Goal: Transaction & Acquisition: Purchase product/service

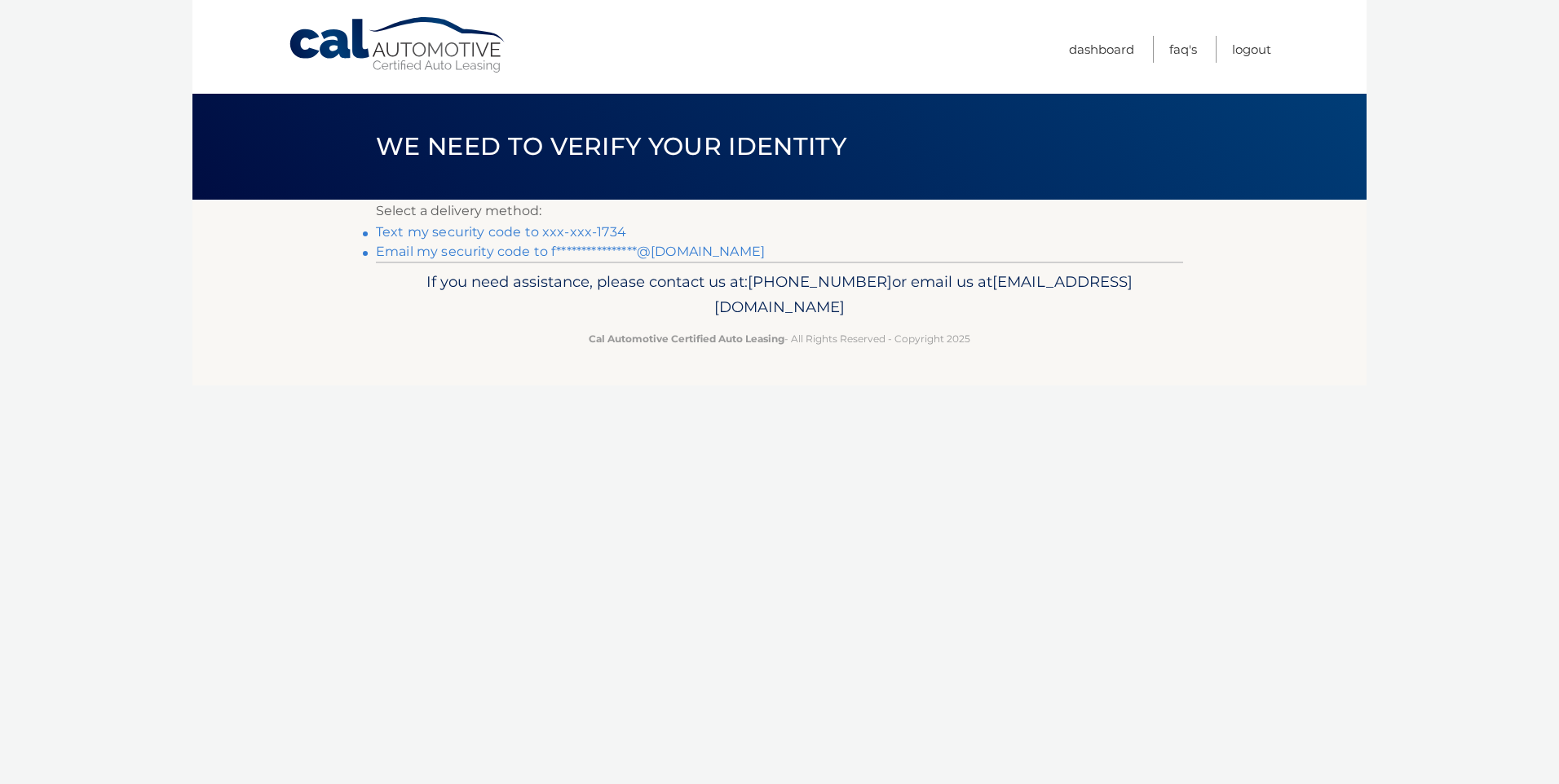
click at [593, 231] on link "Text my security code to xxx-xxx-1734" at bounding box center [501, 231] width 250 height 16
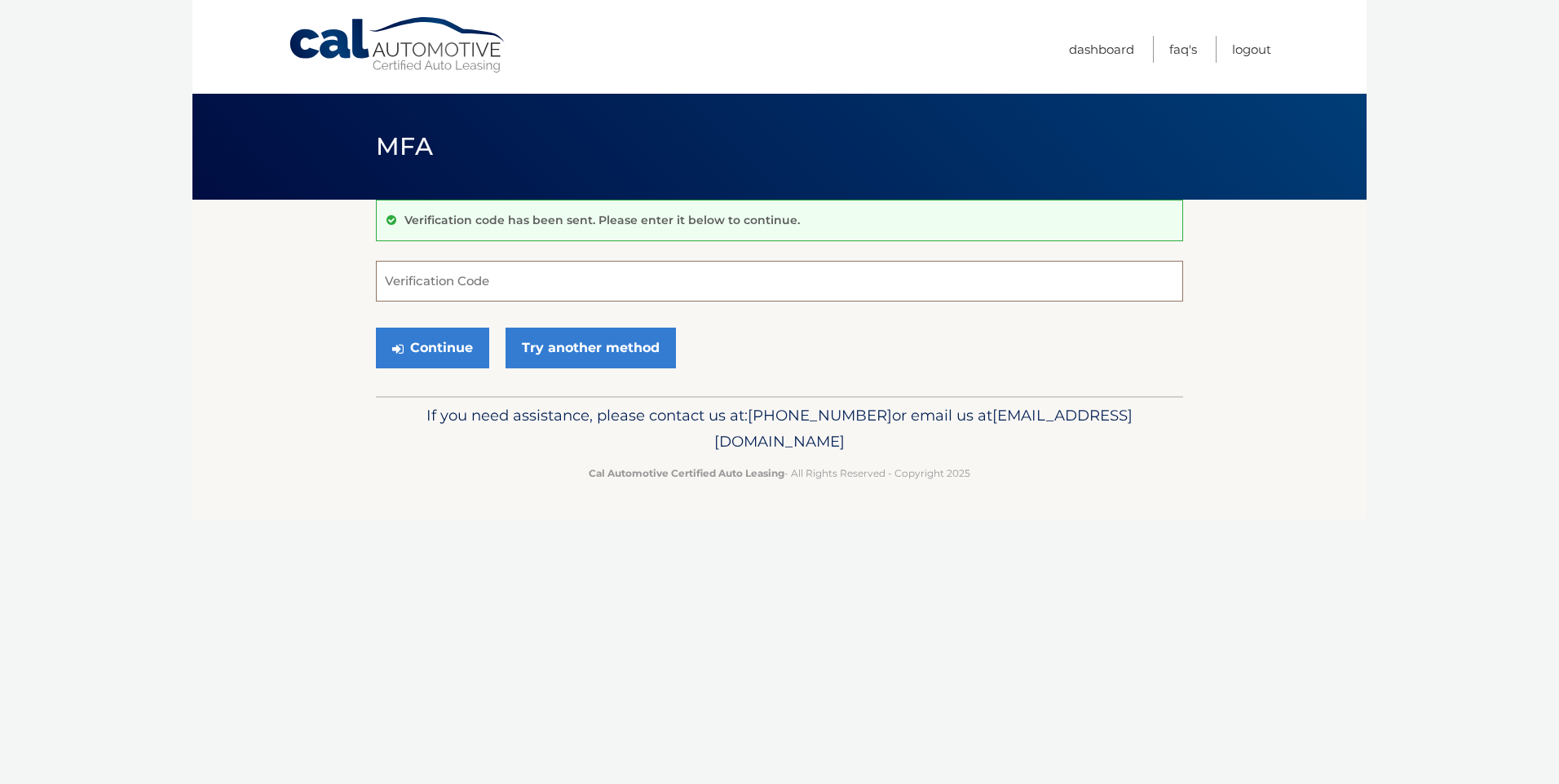
click at [517, 281] on input "Verification Code" at bounding box center [780, 282] width 808 height 41
type input "676926"
click at [451, 341] on button "Continue" at bounding box center [432, 348] width 113 height 41
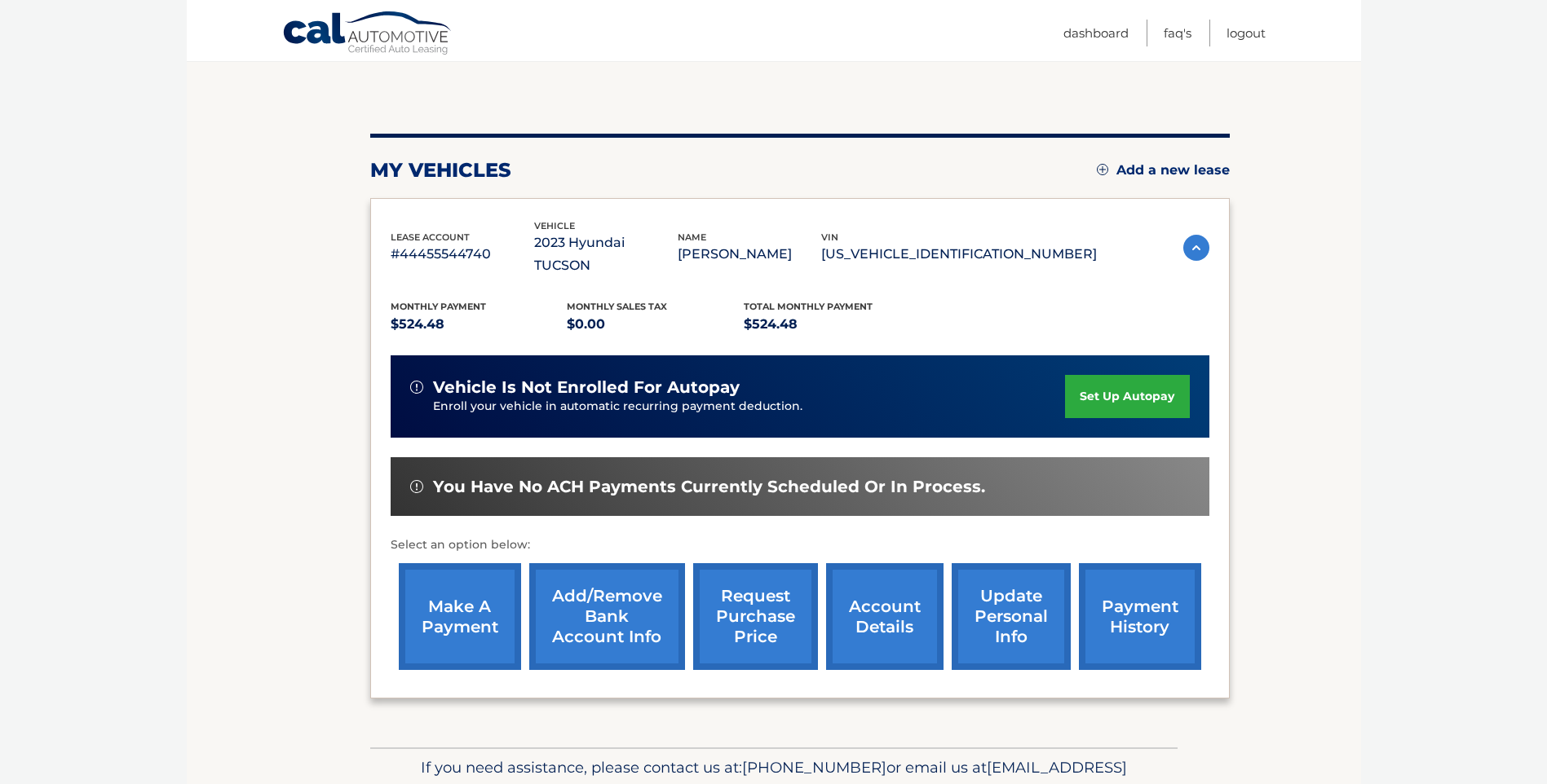
scroll to position [163, 0]
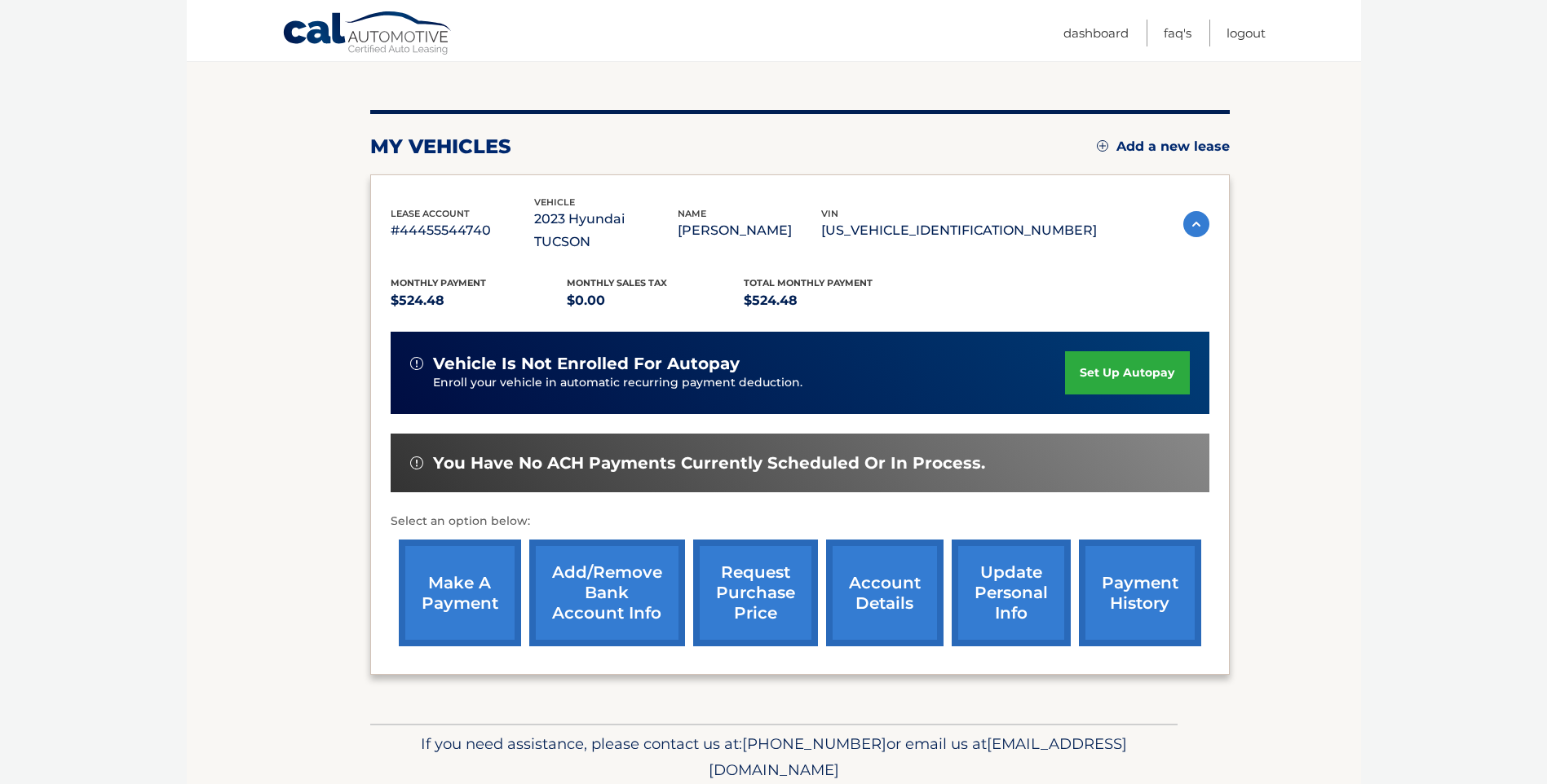
click at [458, 557] on link "make a payment" at bounding box center [459, 593] width 122 height 106
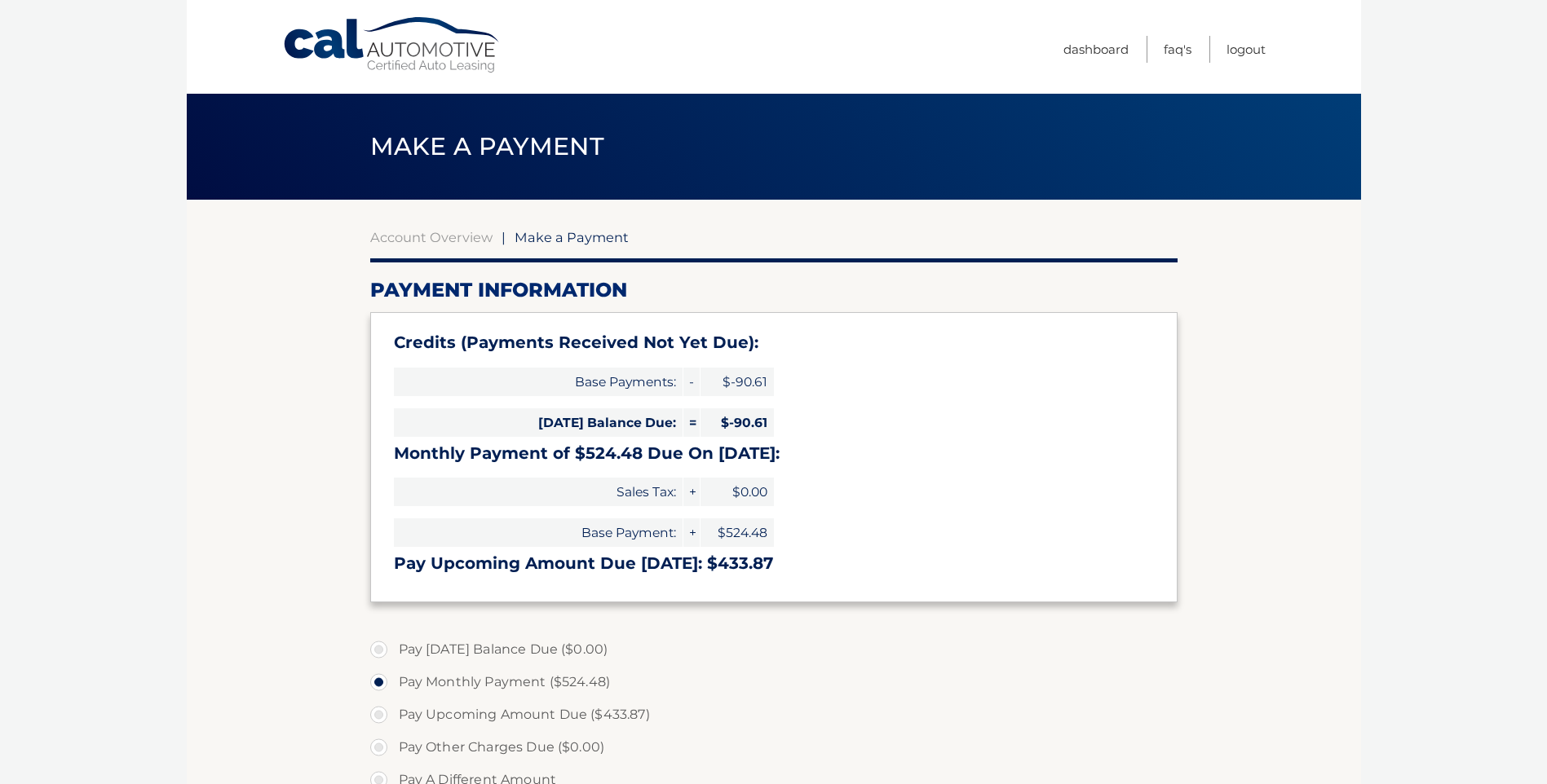
select select "YzE3Nzc4ZDYtODVmYy00MDcwLWJlODUtNjdkNjliOTBkNjAz"
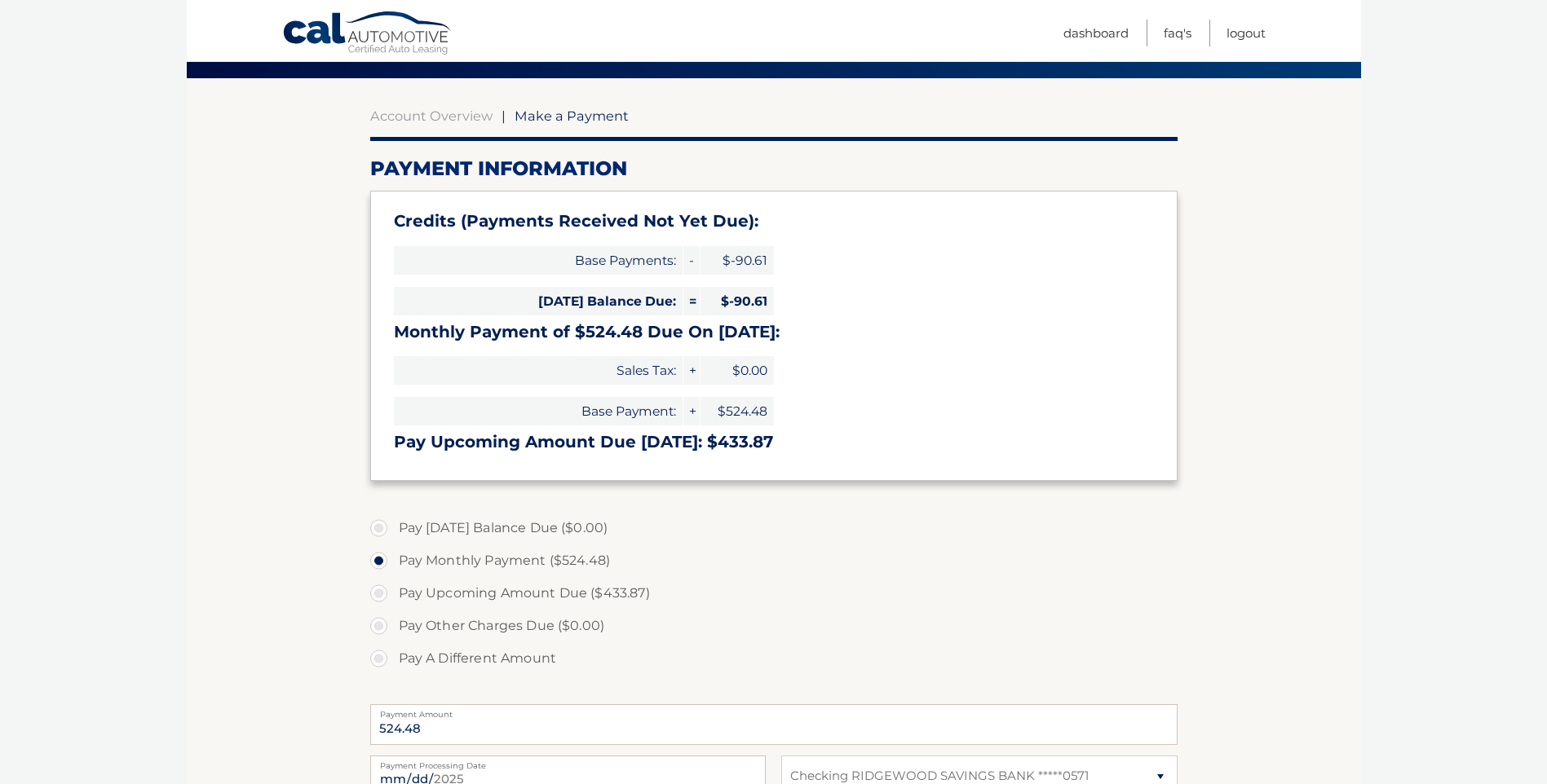
scroll to position [163, 0]
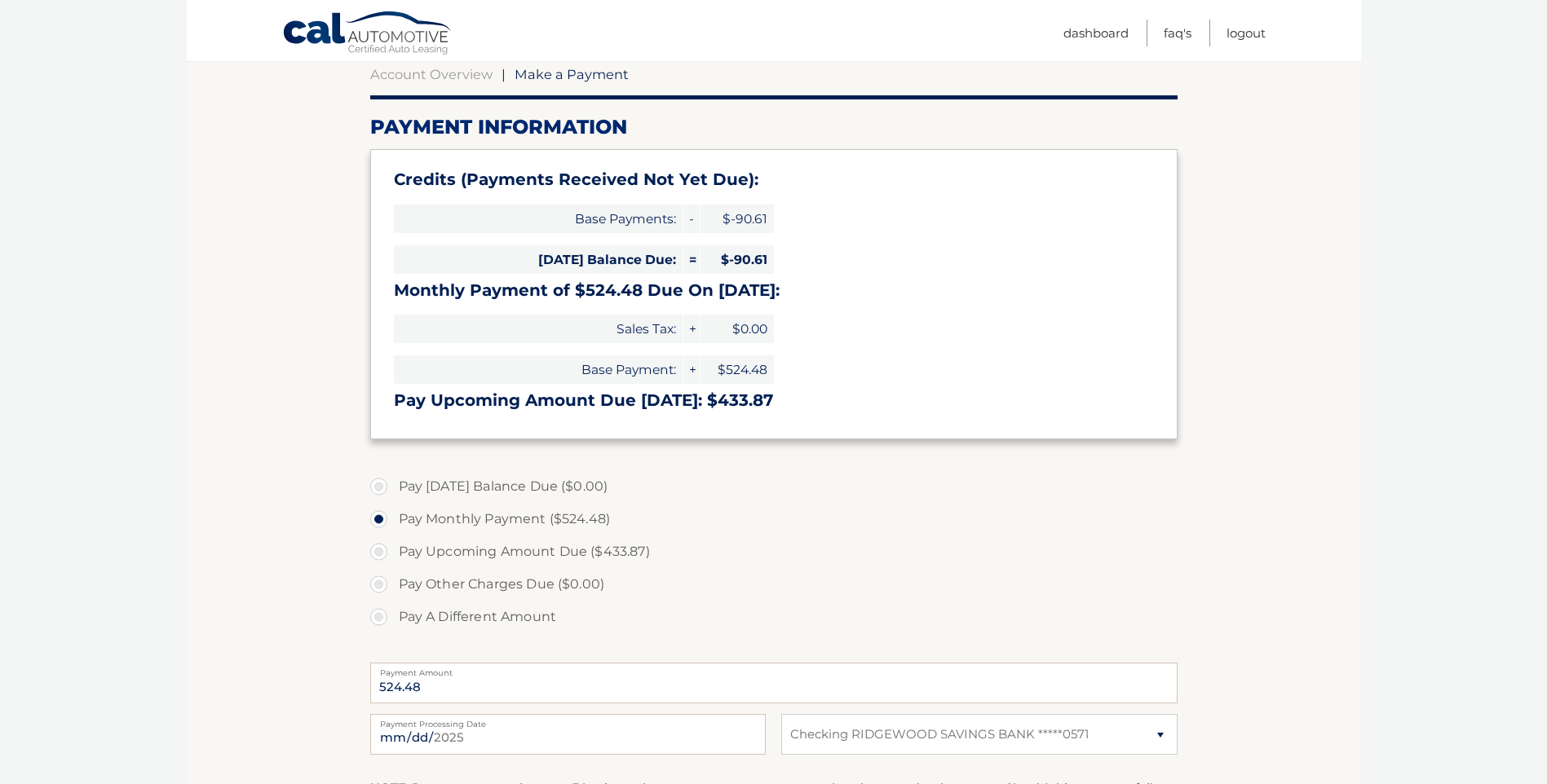
click at [382, 615] on label "Pay A Different Amount" at bounding box center [774, 617] width 808 height 33
click at [382, 615] on input "Pay A Different Amount" at bounding box center [385, 614] width 16 height 26
radio input "true"
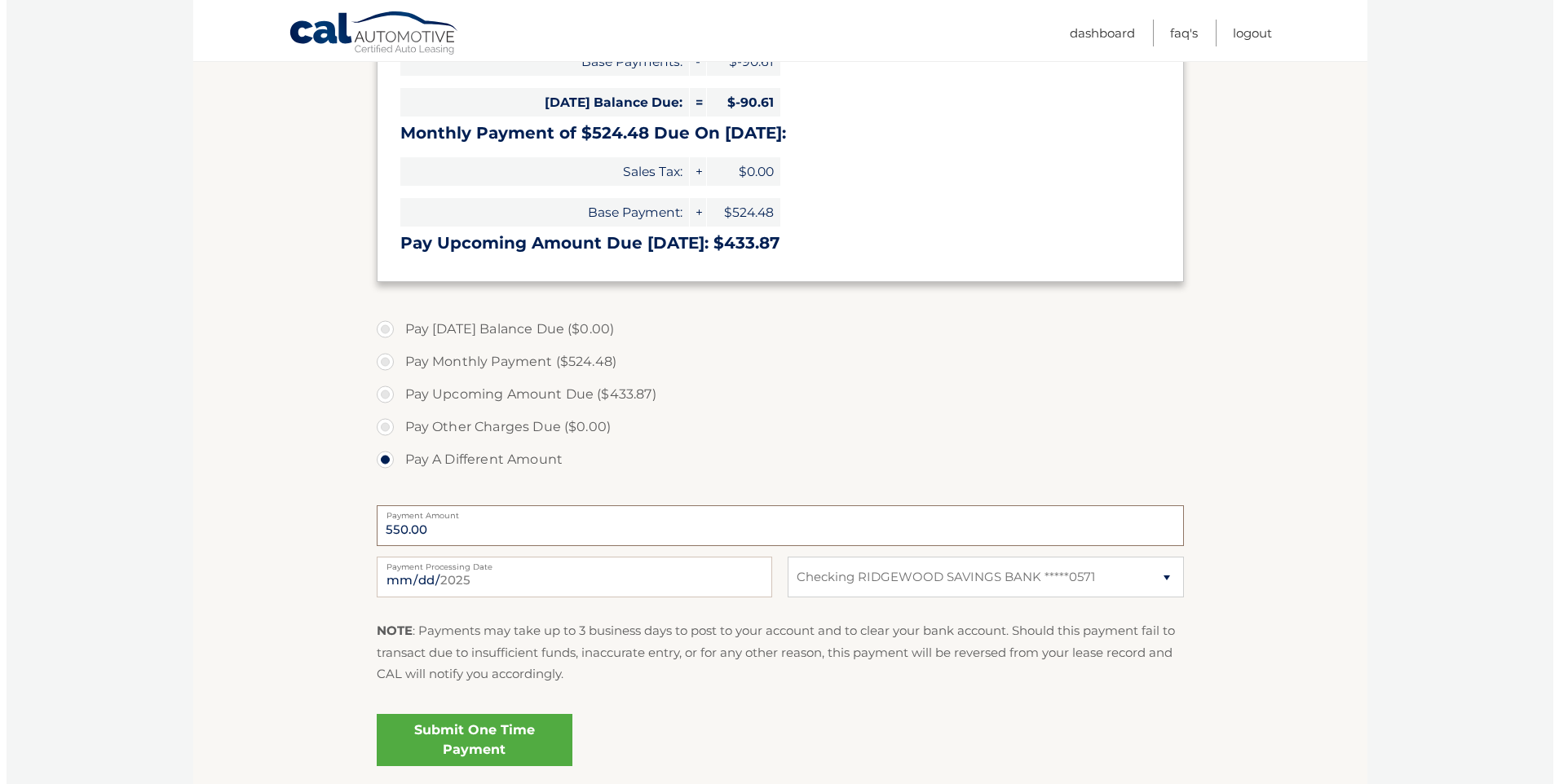
scroll to position [326, 0]
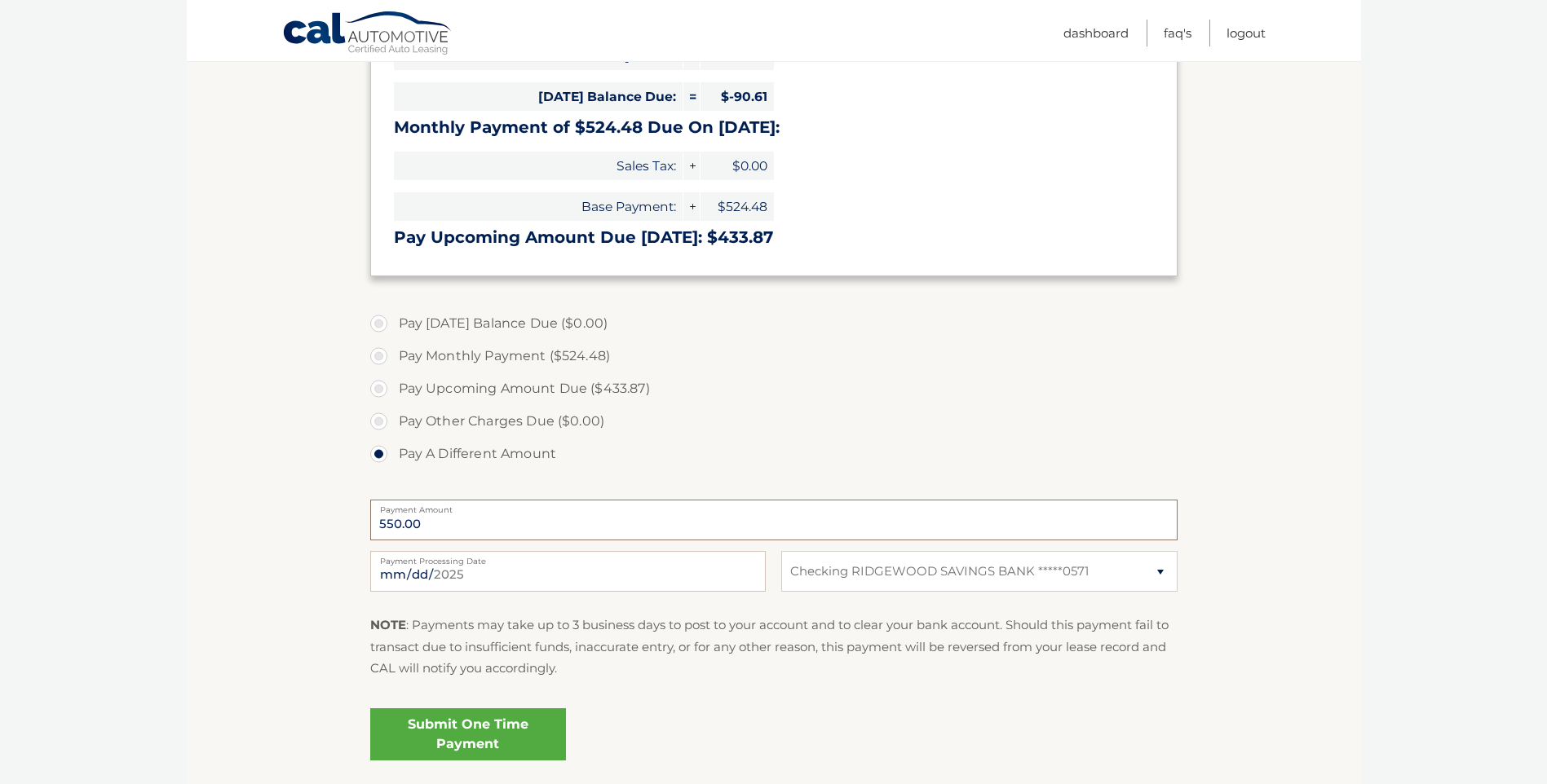
type input "550.00"
click at [414, 725] on link "Submit One Time Payment" at bounding box center [469, 735] width 196 height 52
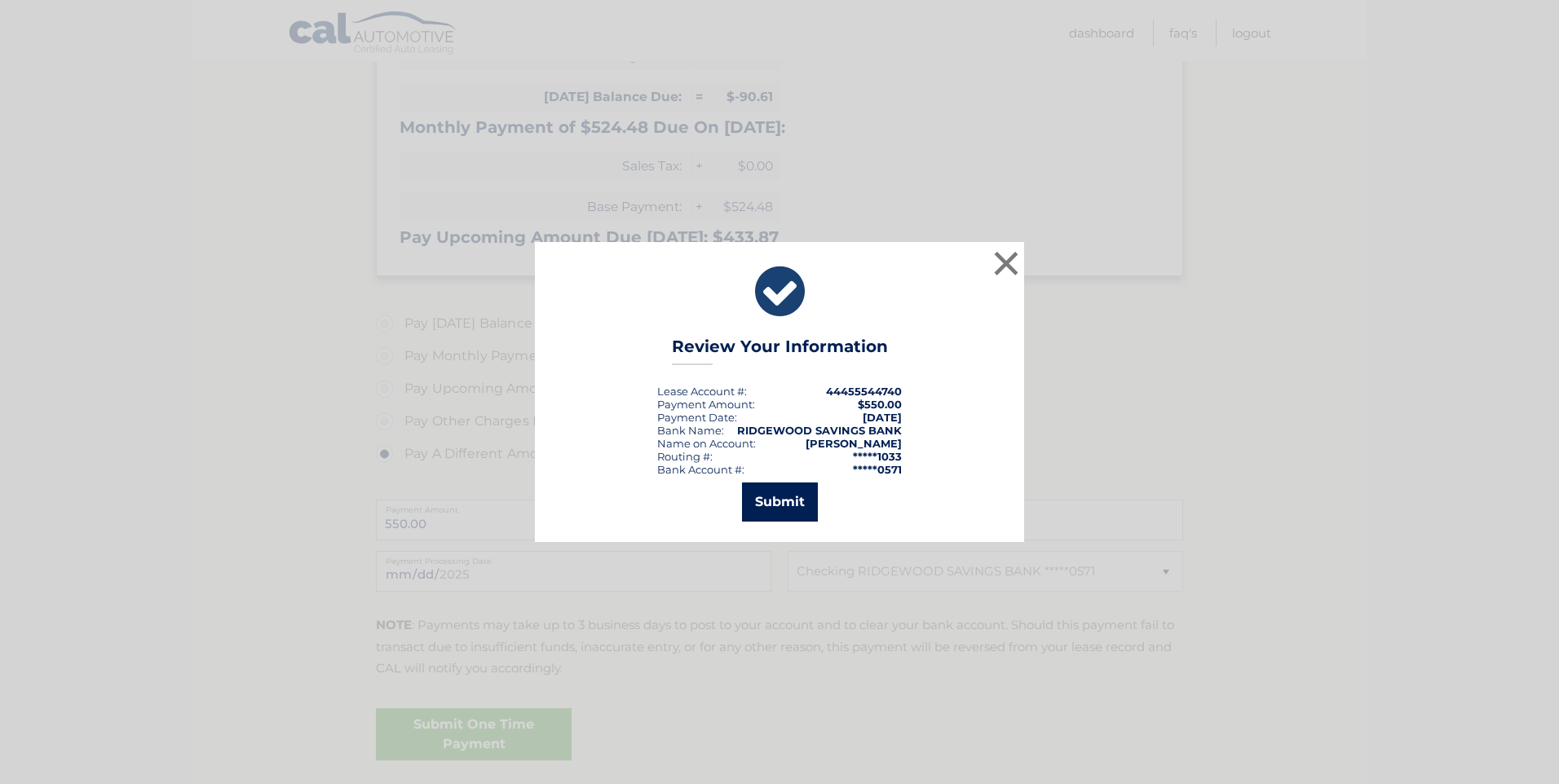
click at [781, 503] on button "Submit" at bounding box center [780, 502] width 76 height 39
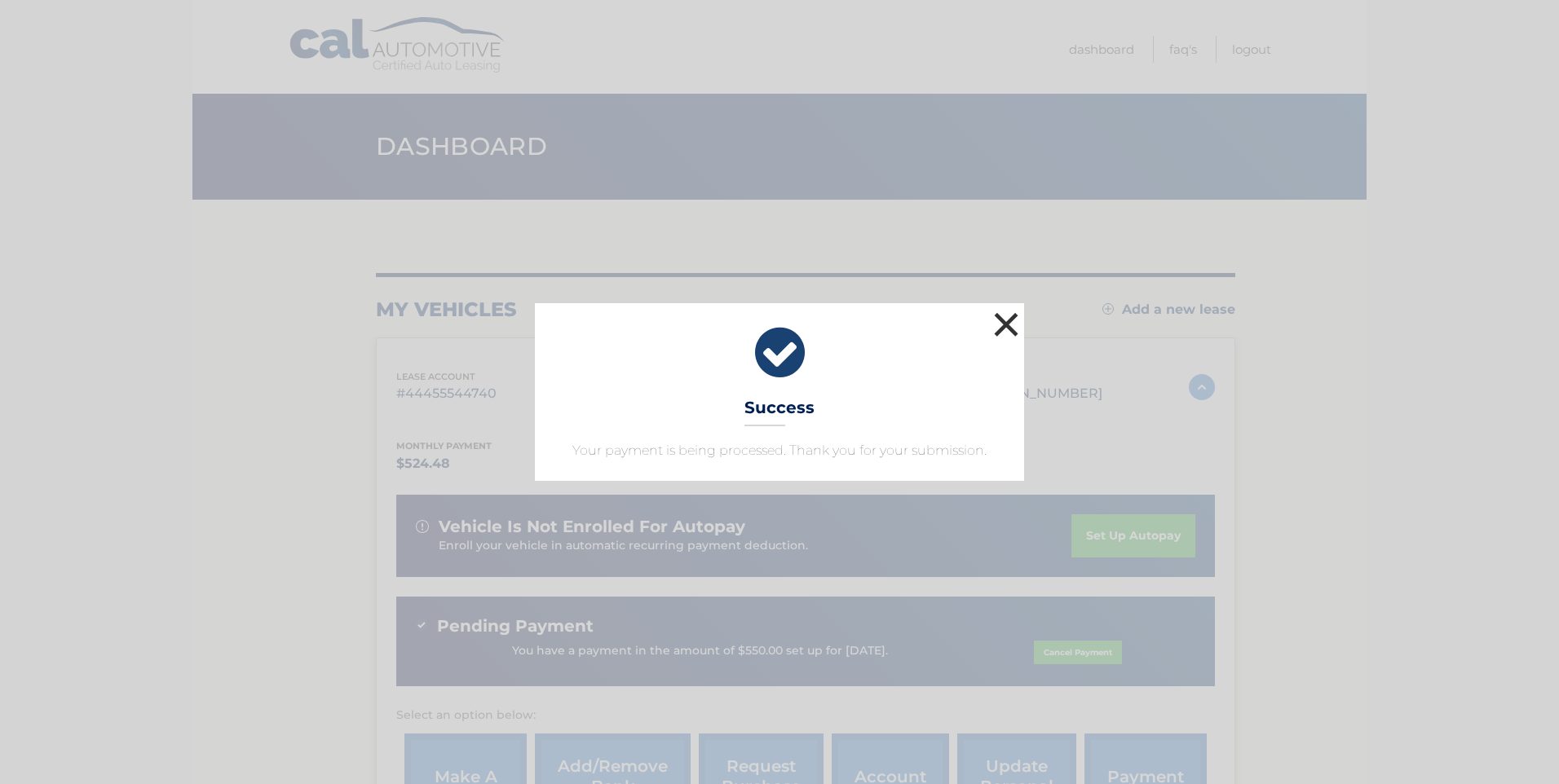
click at [1003, 326] on button "×" at bounding box center [1005, 324] width 33 height 33
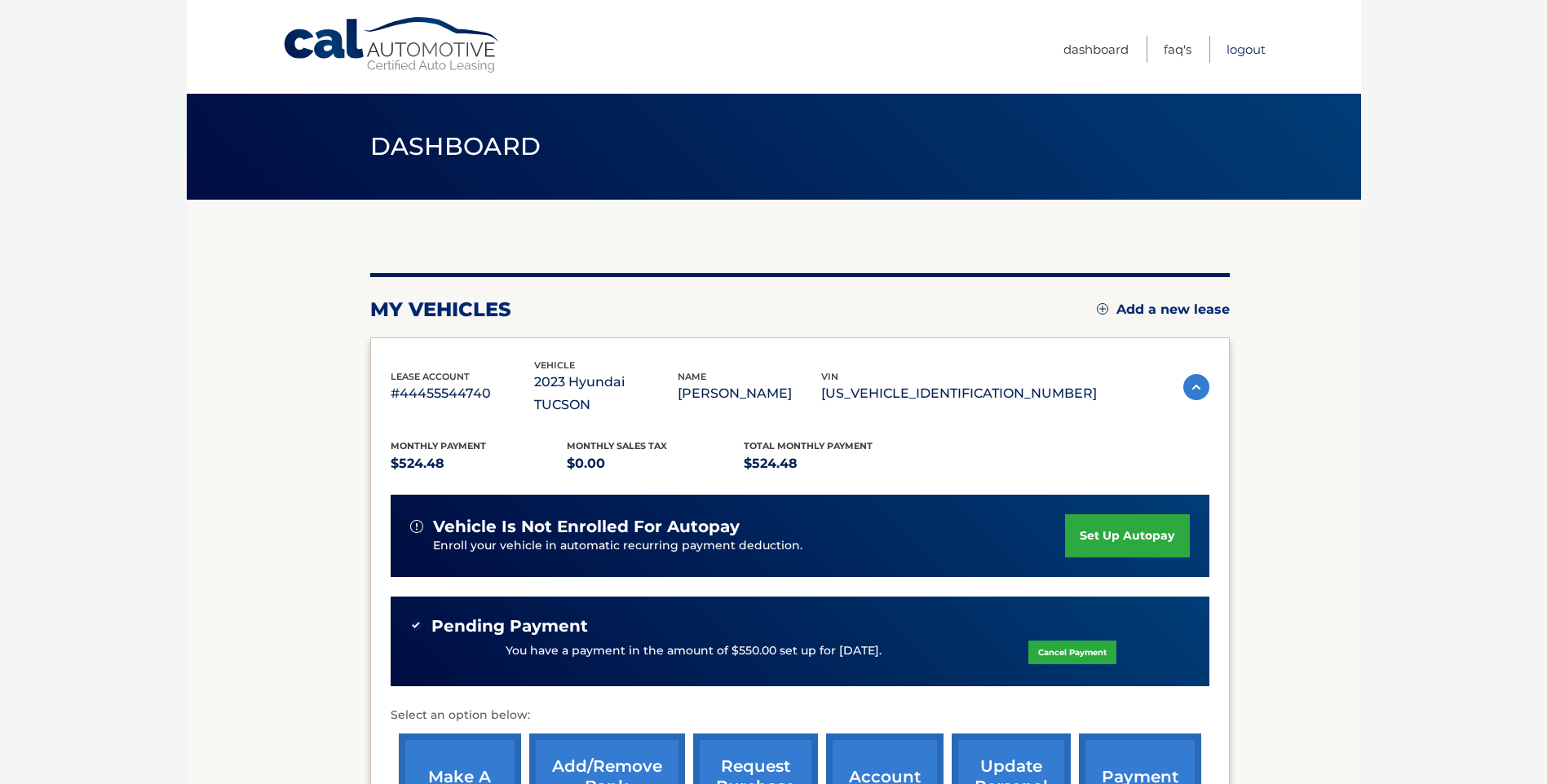
click at [1246, 51] on link "Logout" at bounding box center [1246, 49] width 39 height 27
